Goal: Task Accomplishment & Management: Manage account settings

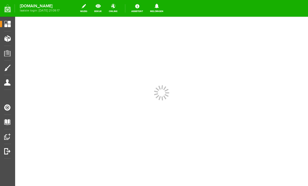
click at [6, 52] on span "Orders" at bounding box center [9, 53] width 14 height 4
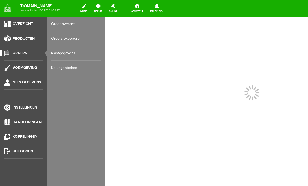
click at [8, 38] on link "Producten" at bounding box center [21, 39] width 43 height 6
click at [75, 40] on link "Producten beheren" at bounding box center [76, 38] width 50 height 15
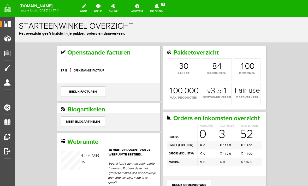
click at [8, 39] on span "Producten" at bounding box center [13, 38] width 22 height 4
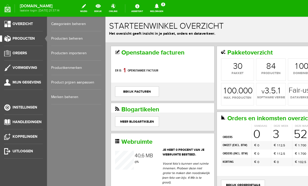
click at [67, 39] on link "Producten beheren" at bounding box center [76, 38] width 50 height 15
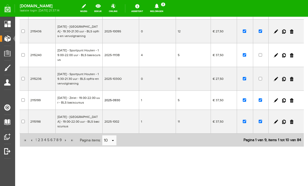
scroll to position [167, 0]
click at [259, 102] on input "checkbox" at bounding box center [260, 100] width 3 height 3
checkbox input "false"
click at [243, 102] on input "checkbox" at bounding box center [244, 100] width 3 height 3
checkbox input "false"
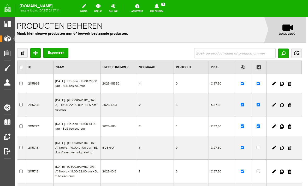
scroll to position [0, 2]
click at [9, 23] on span "Overzicht" at bounding box center [12, 24] width 20 height 4
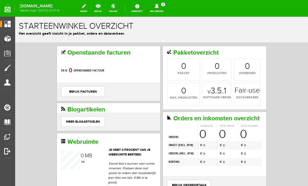
scroll to position [0, 0]
